Goal: Task Accomplishment & Management: Use online tool/utility

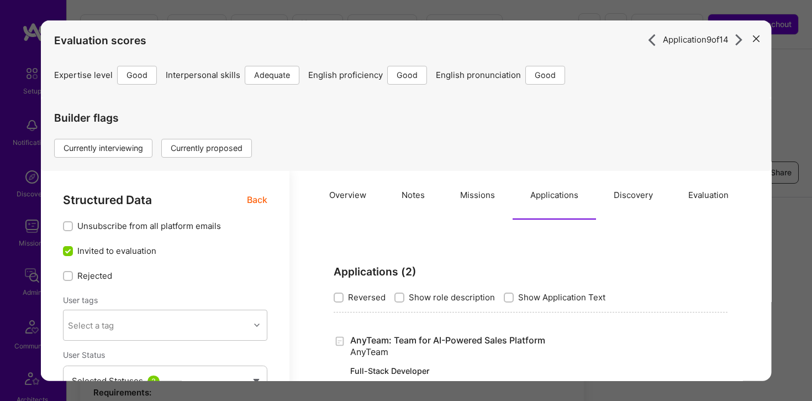
select select "4"
select select "3"
select select "6"
select select "PL"
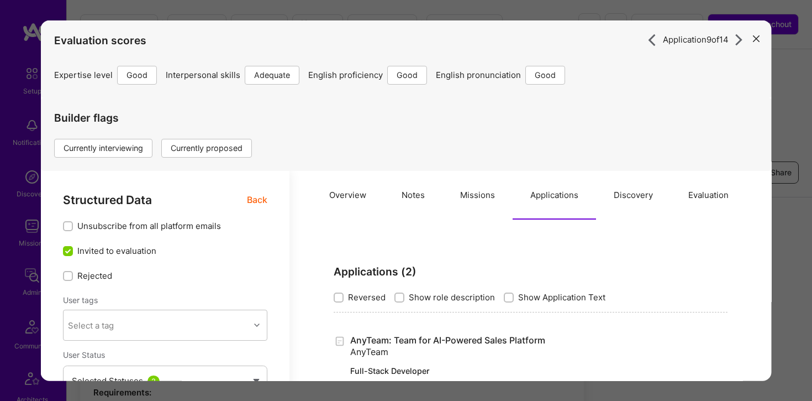
select select "Right Now"
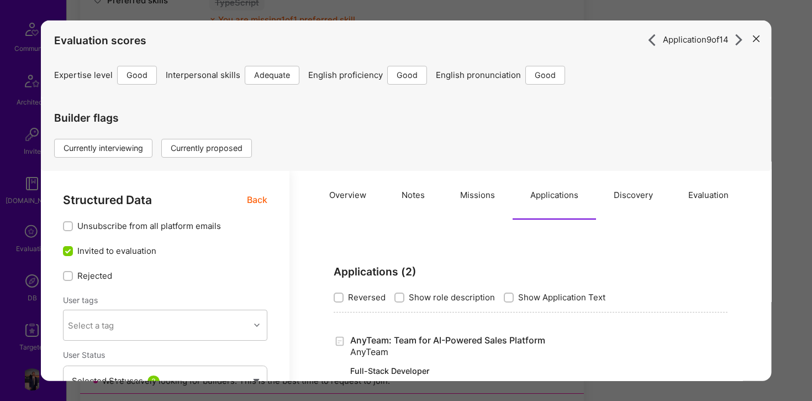
click at [748, 41] on h4 "Evaluation scores" at bounding box center [406, 40] width 705 height 13
click at [753, 41] on icon "modal" at bounding box center [756, 38] width 7 height 7
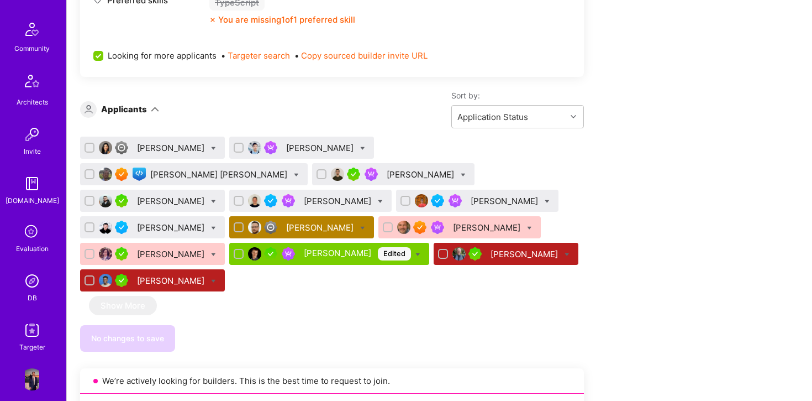
click at [356, 222] on div "[PERSON_NAME]" at bounding box center [321, 228] width 70 height 12
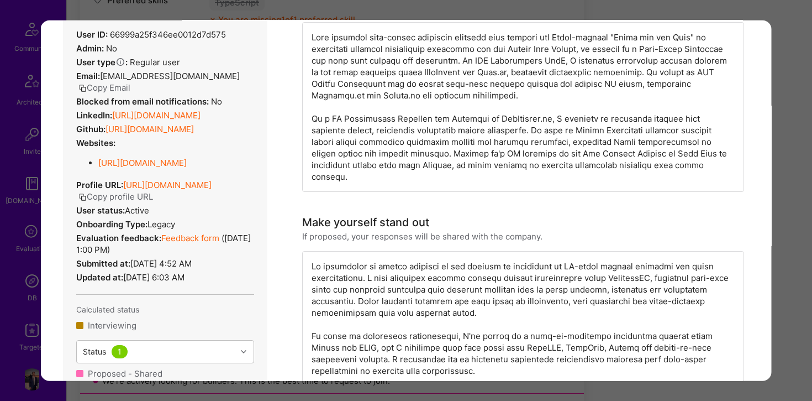
scroll to position [196, 0]
click at [201, 110] on link "[URL][DOMAIN_NAME]" at bounding box center [156, 115] width 88 height 10
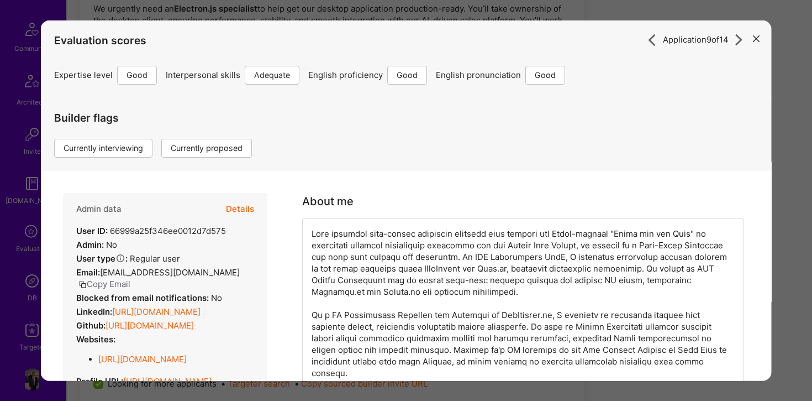
scroll to position [0, 0]
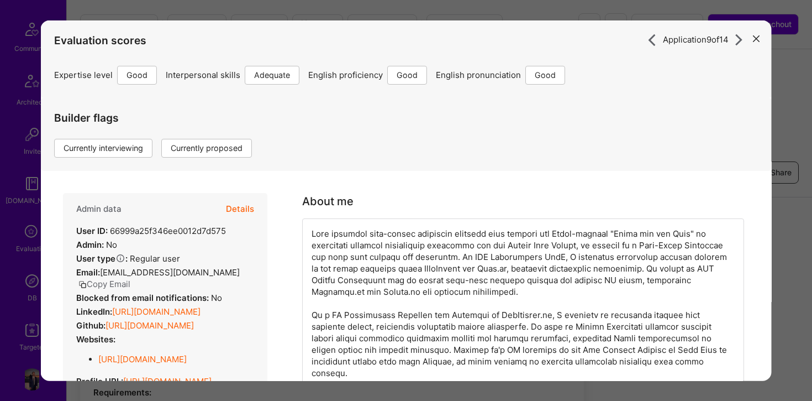
click at [776, 120] on div "Application 9 of 14 Evaluation scores Expertise level Good Interpersonal skills…" at bounding box center [406, 200] width 812 height 401
